Goal: Task Accomplishment & Management: Use online tool/utility

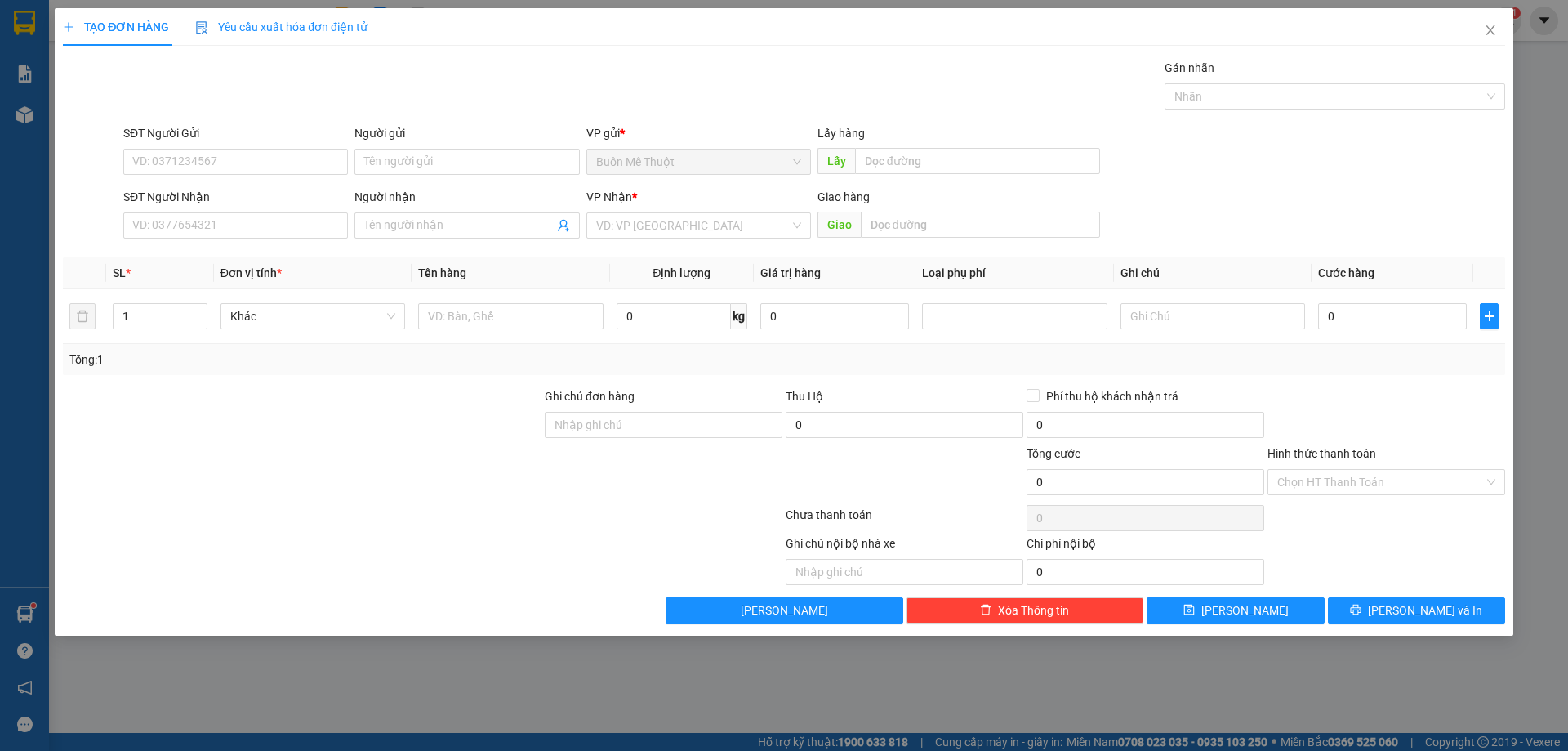
click at [476, 690] on div "TẠO ĐƠN HÀNG Yêu cầu xuất hóa đơn điện tử Transit Pickup Surcharge Ids Transit …" at bounding box center [784, 375] width 1568 height 751
drag, startPoint x: 1486, startPoint y: 34, endPoint x: 820, endPoint y: 2, distance: 666.8
click at [1486, 33] on icon "close" at bounding box center [1490, 30] width 13 height 13
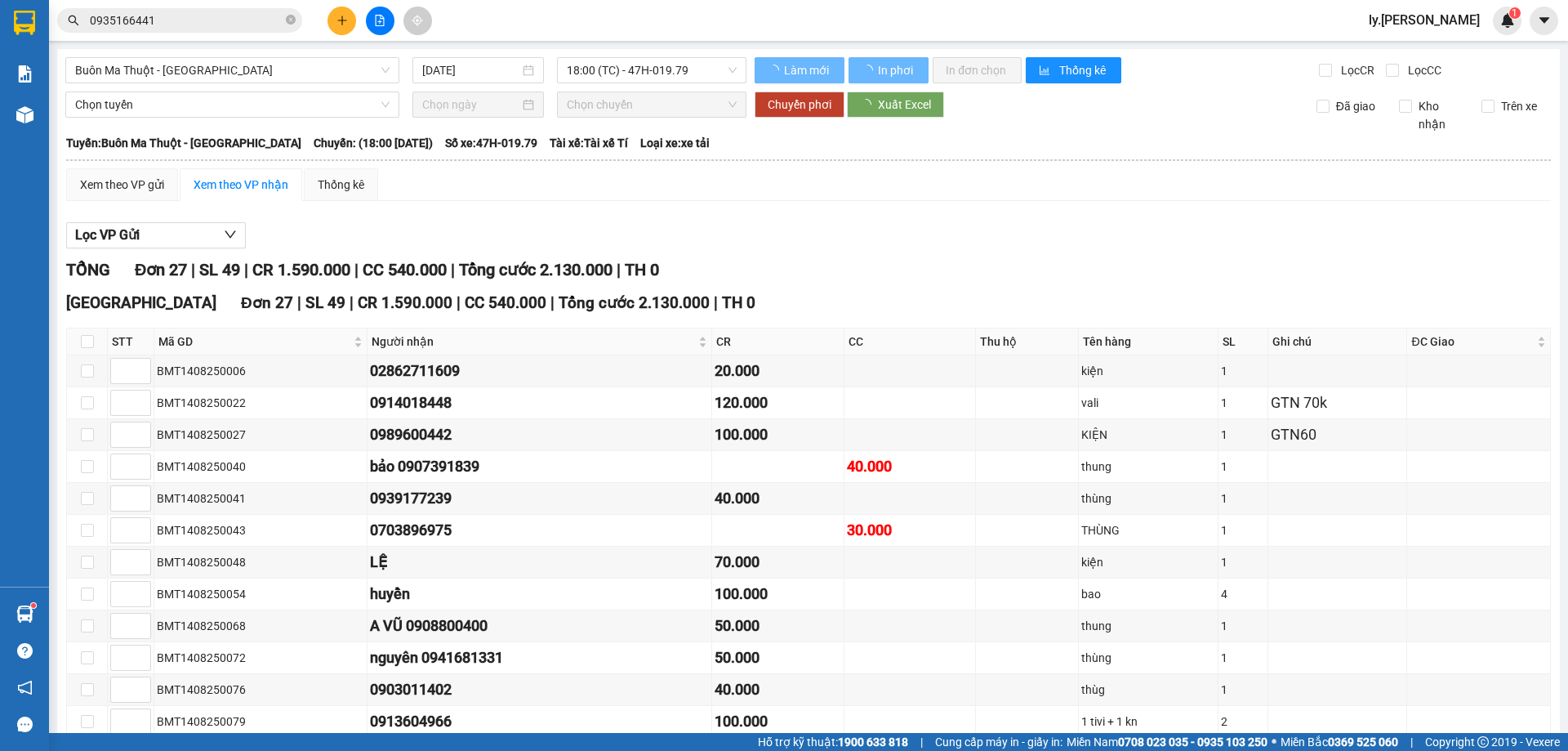
click at [181, 25] on input "0935166441" at bounding box center [186, 20] width 193 height 18
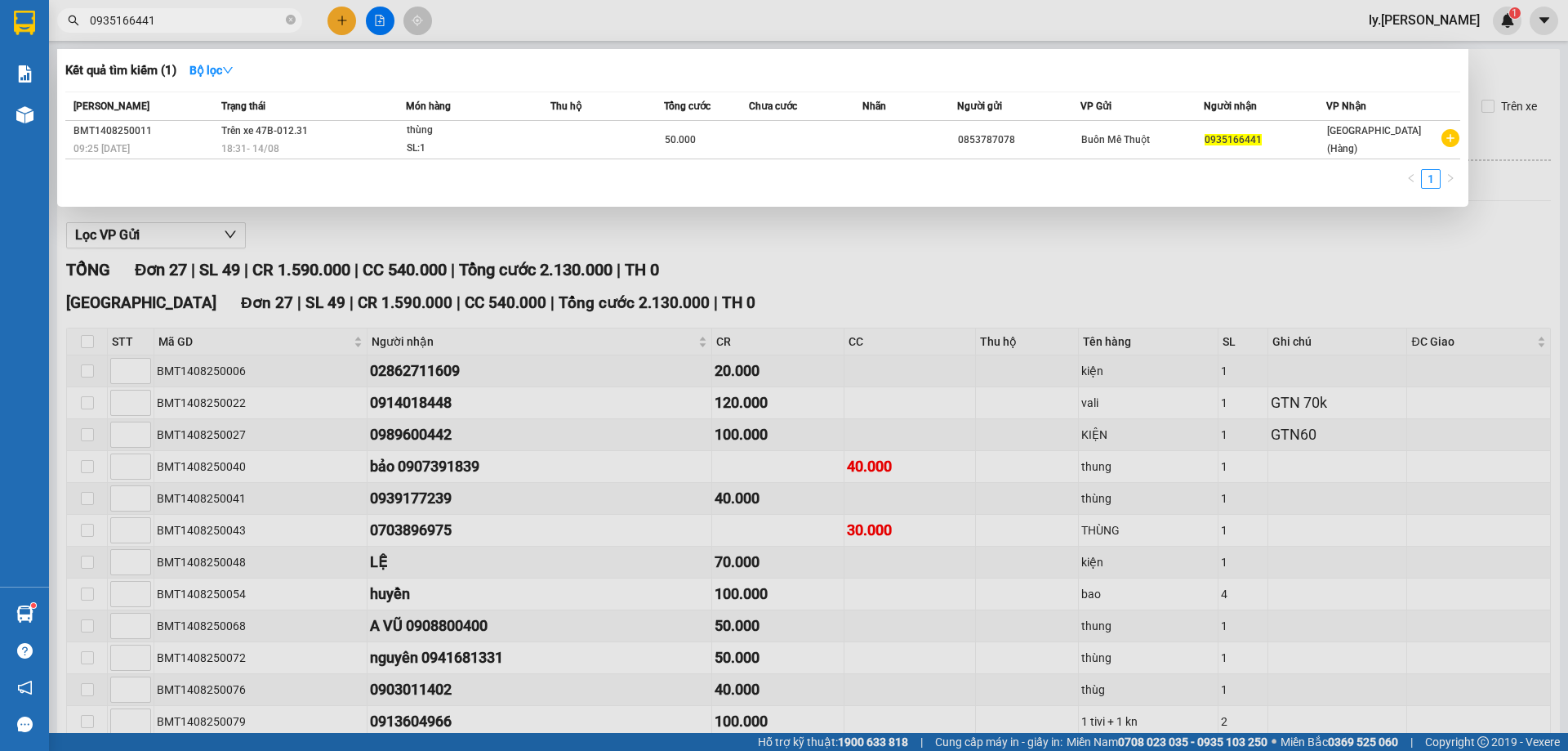
click at [182, 23] on input "0935166441" at bounding box center [186, 20] width 193 height 18
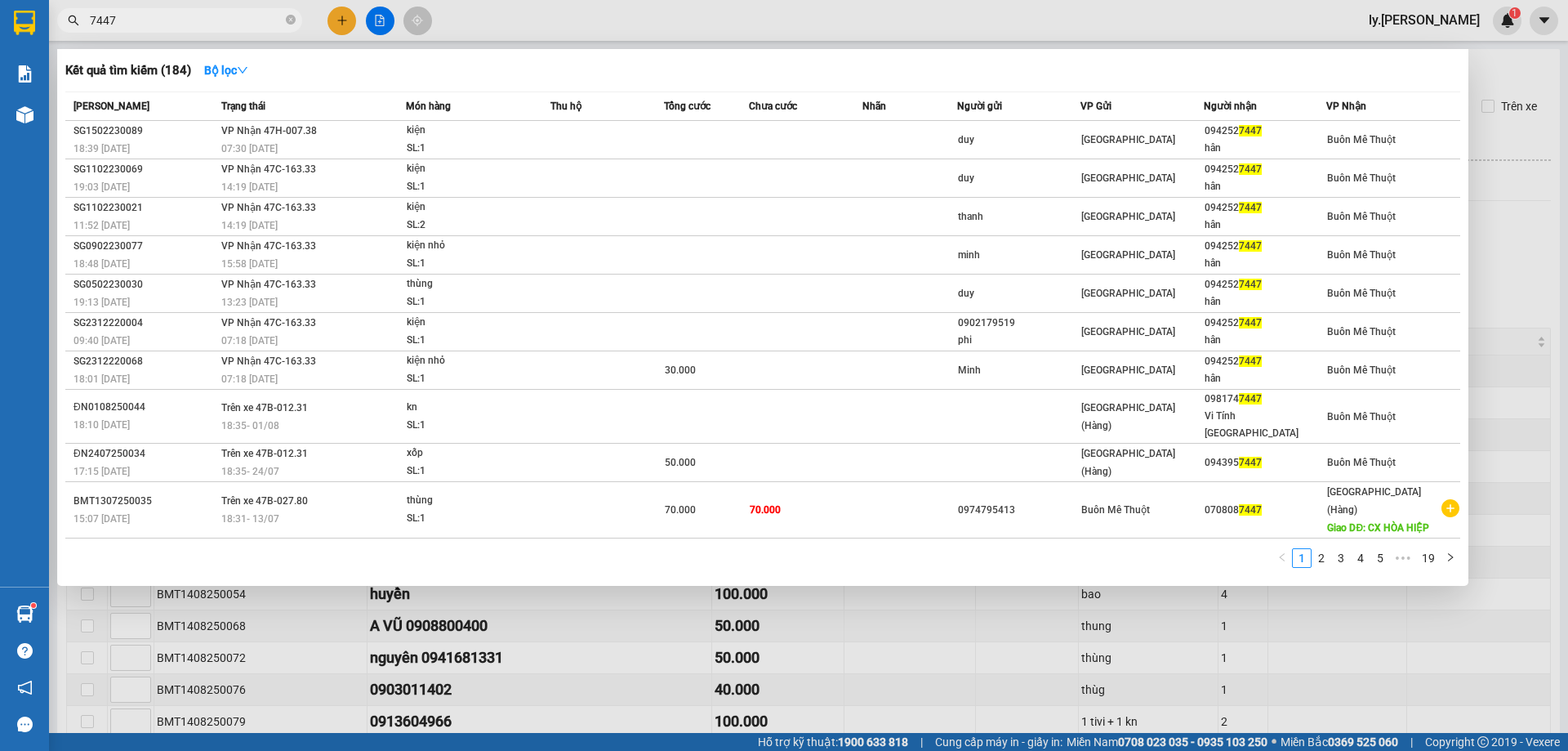
type input "7447"
click at [612, 584] on div at bounding box center [784, 375] width 1568 height 751
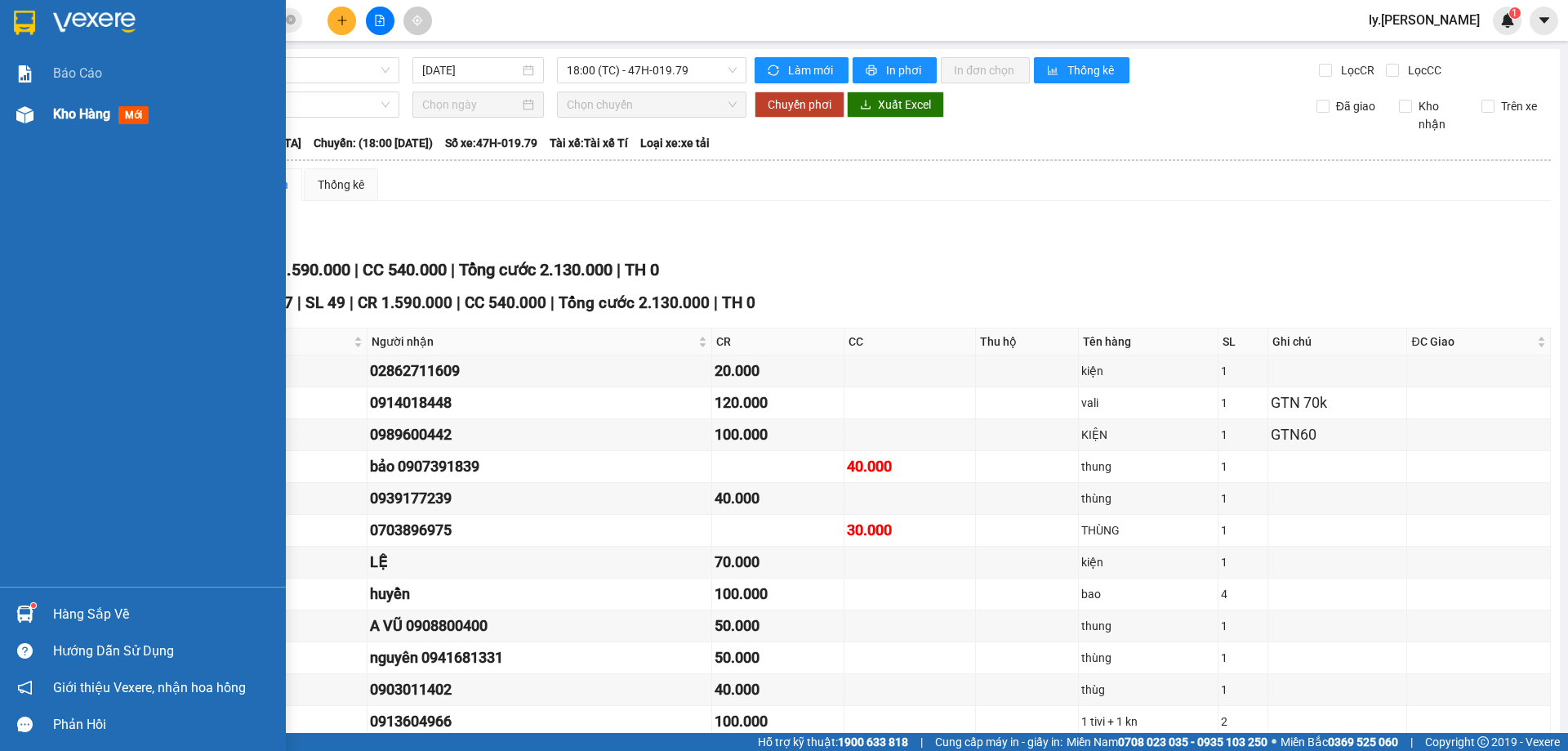
click at [69, 115] on span "Kho hàng" at bounding box center [82, 114] width 57 height 16
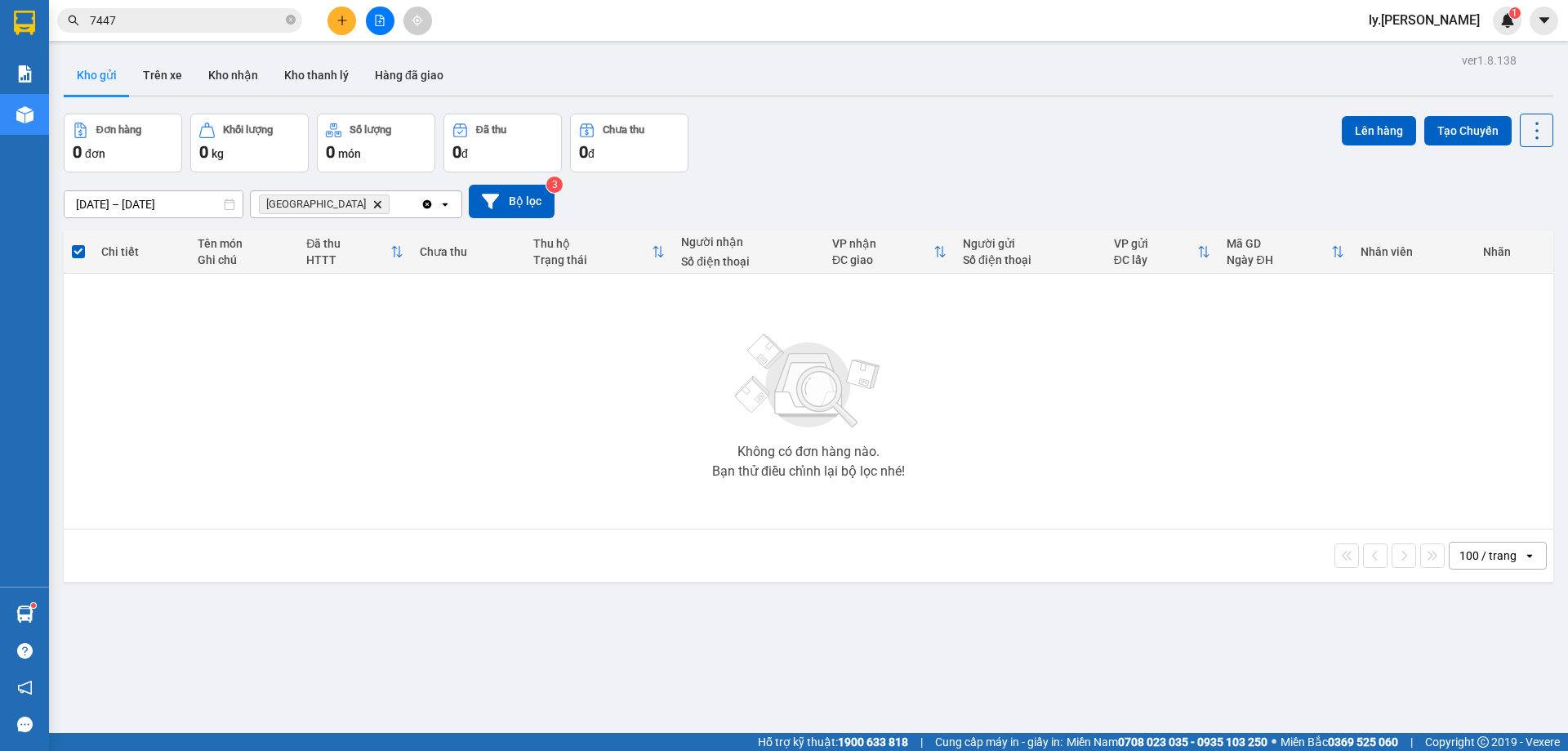
click at [307, 200] on span "Sài Gòn Delete" at bounding box center [324, 204] width 131 height 20
click at [372, 205] on icon "Delete" at bounding box center [377, 204] width 10 height 10
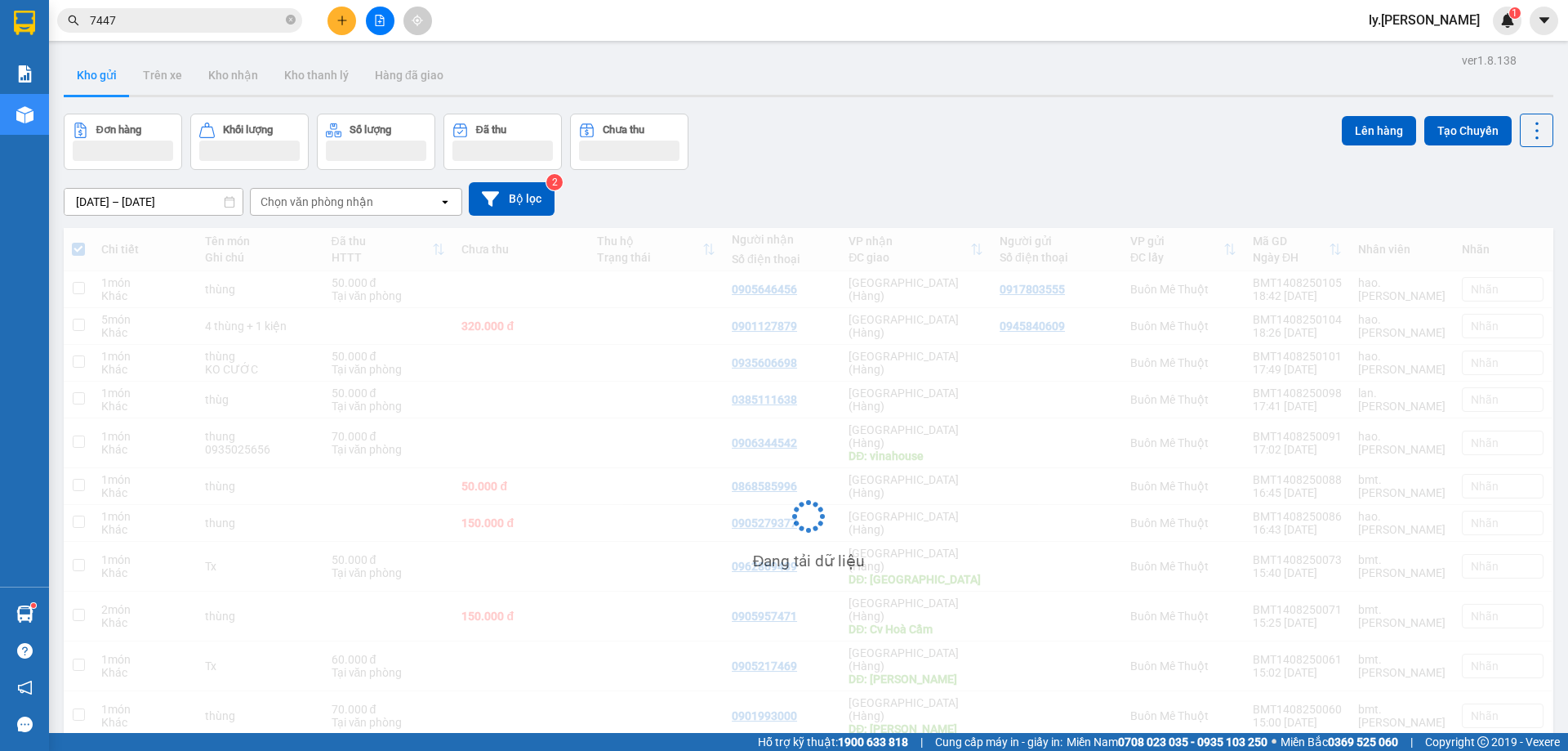
click at [320, 204] on div "Chọn văn phòng nhận" at bounding box center [317, 201] width 113 height 16
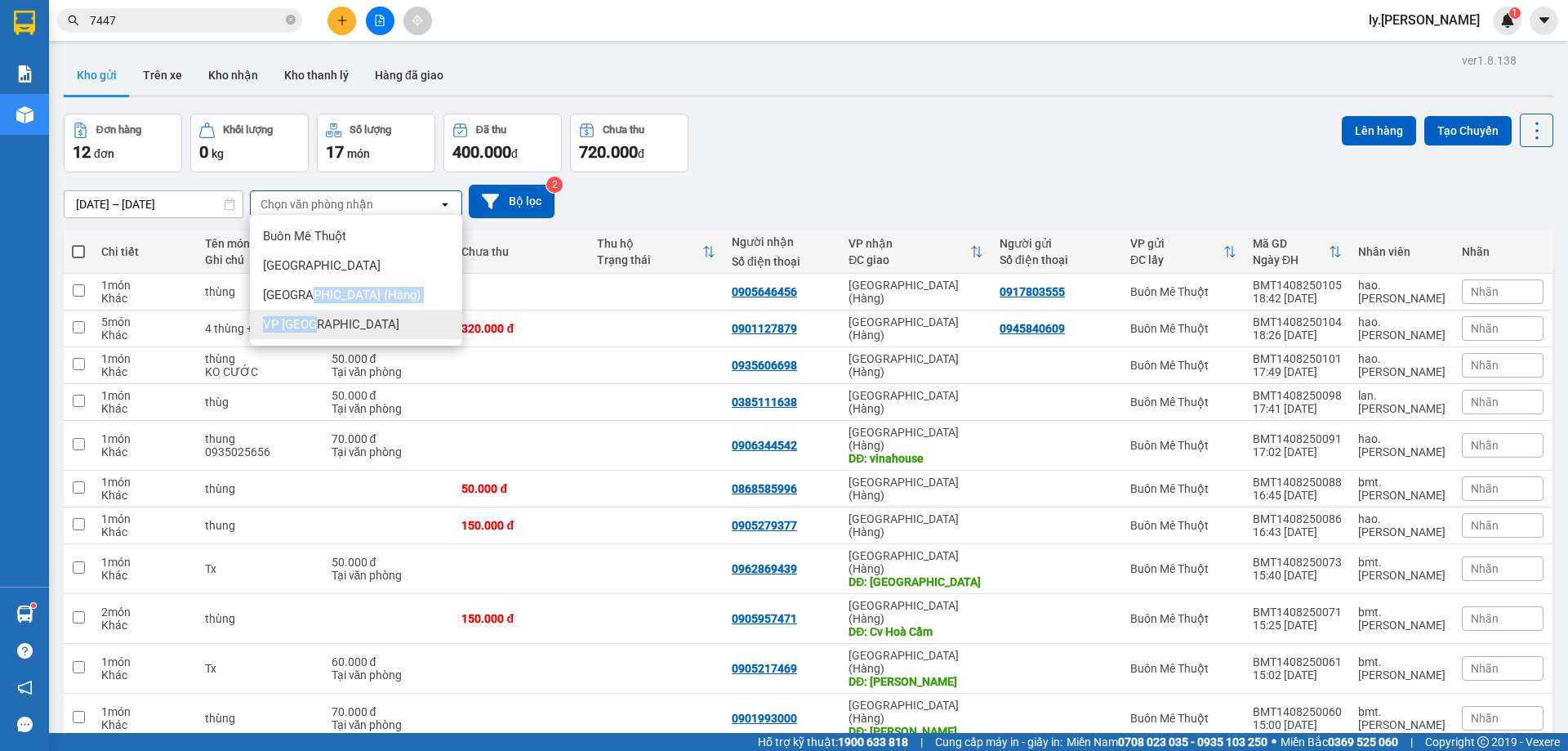
drag, startPoint x: 310, startPoint y: 296, endPoint x: 312, endPoint y: 327, distance: 31.1
click at [312, 327] on ul "Buôn Mê Thuột [GEOGRAPHIC_DATA] [GEOGRAPHIC_DATA] ([GEOGRAPHIC_DATA]) VP [GEOGR…" at bounding box center [356, 280] width 213 height 131
click at [313, 327] on span "VP [GEOGRAPHIC_DATA]" at bounding box center [331, 324] width 136 height 16
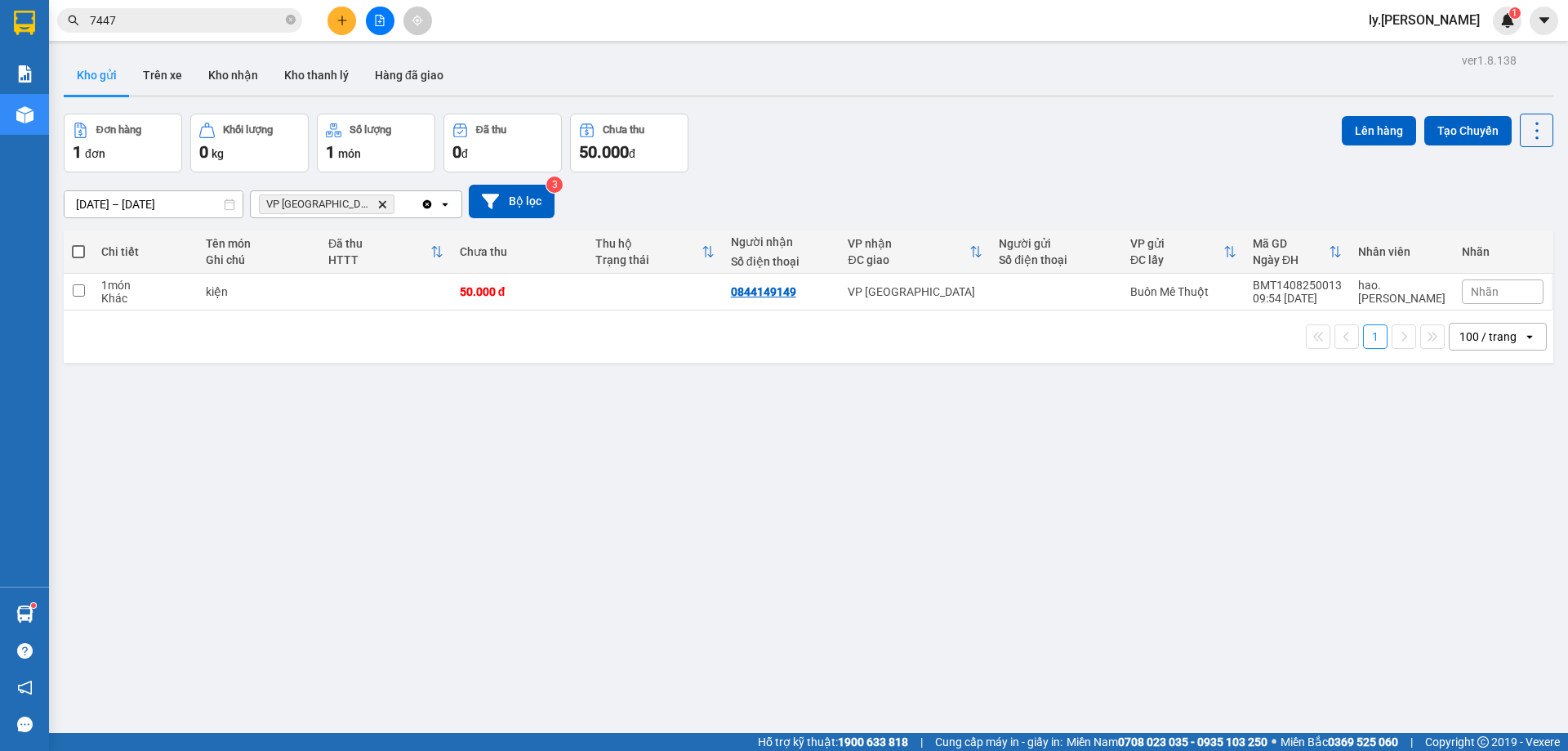
click at [104, 211] on div "ver 1.8.138 Kho gửi Trên xe Kho nhận Kho thanh [PERSON_NAME] đã giao Đơn hàng 1…" at bounding box center [808, 424] width 1503 height 751
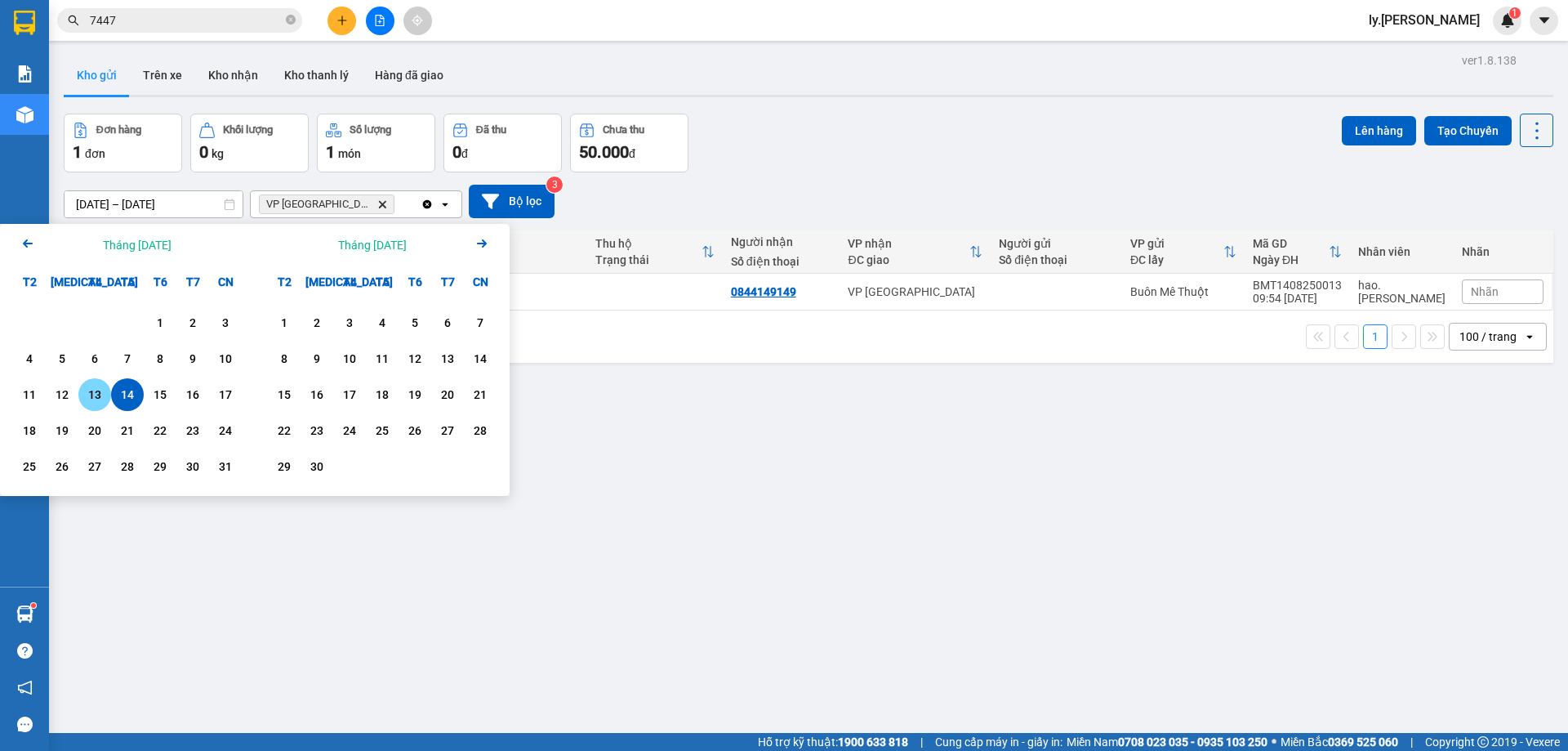
click at [95, 386] on div "13" at bounding box center [95, 394] width 23 height 20
type input "[DATE] – [DATE]"
